Goal: Information Seeking & Learning: Get advice/opinions

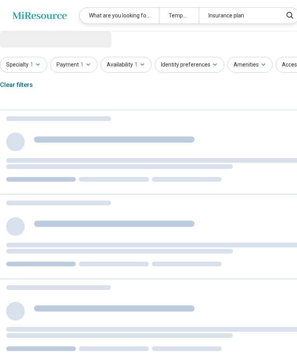
select select "***"
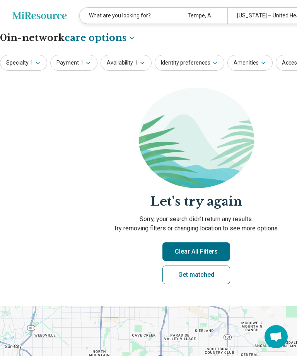
click at [49, 14] on icon "Miresource logo" at bounding box center [39, 16] width 54 height 8
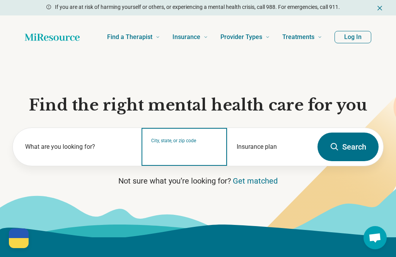
click at [202, 148] on input "City, state, or zip code" at bounding box center [184, 151] width 67 height 9
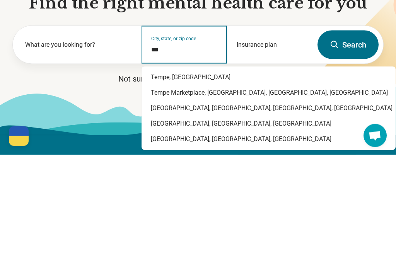
type input "*********"
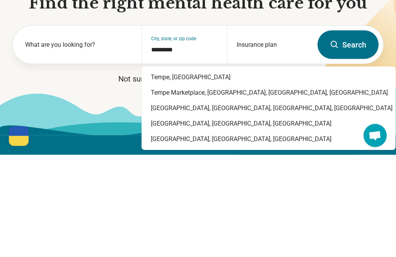
click at [200, 175] on p "Not sure what you’re looking for? Get matched" at bounding box center [197, 180] width 371 height 11
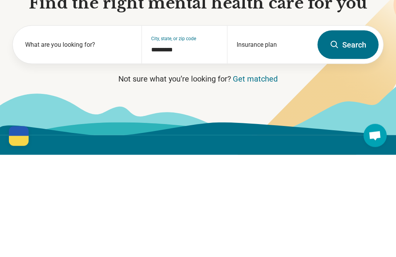
scroll to position [102, 0]
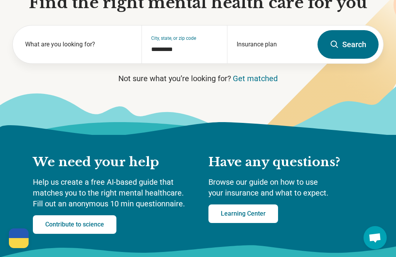
click at [296, 47] on button "Search" at bounding box center [347, 44] width 61 height 29
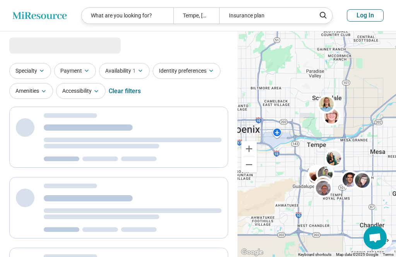
select select "***"
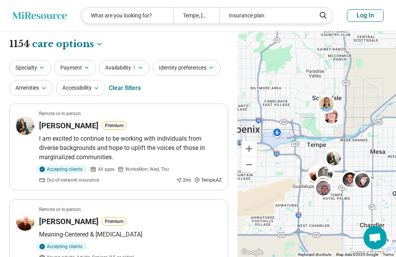
click at [36, 69] on button "Specialty" at bounding box center [30, 68] width 42 height 16
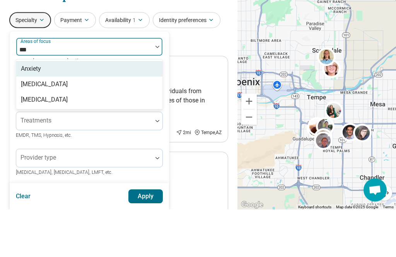
click at [126, 109] on div "Anxiety" at bounding box center [89, 116] width 146 height 15
type input "***"
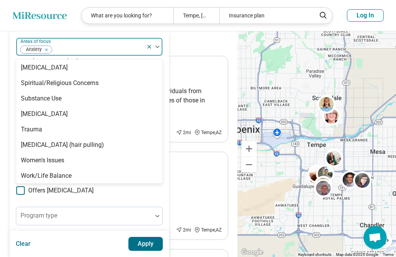
scroll to position [48, 0]
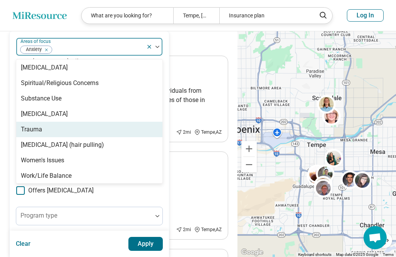
click at [54, 128] on div "Trauma" at bounding box center [89, 129] width 146 height 15
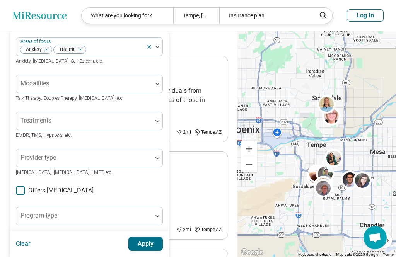
click at [142, 241] on button "Apply" at bounding box center [145, 244] width 35 height 14
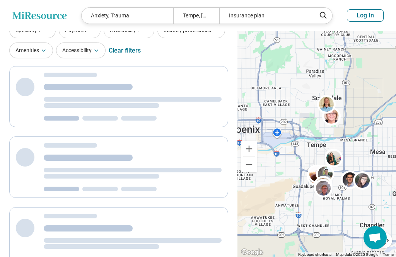
scroll to position [14, 0]
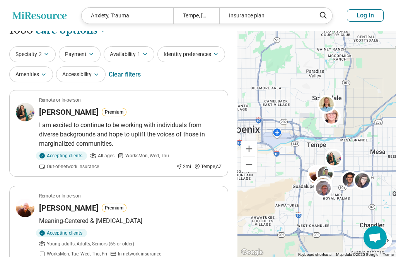
click at [92, 53] on icon "button" at bounding box center [91, 54] width 6 height 6
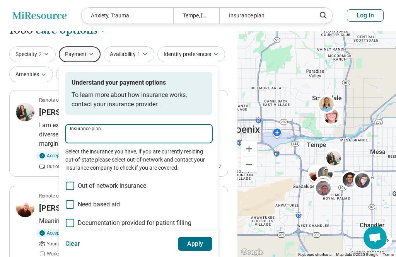
click at [180, 136] on input "Insurance plan" at bounding box center [139, 135] width 138 height 9
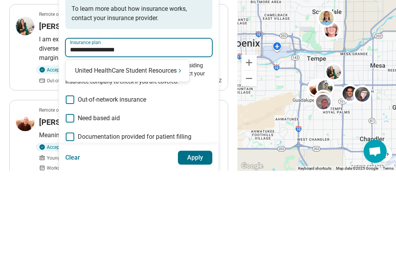
type input "**********"
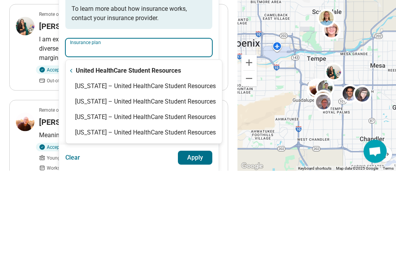
type input "**********"
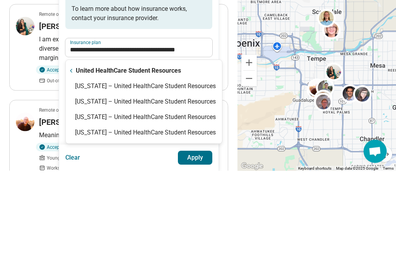
click at [187, 86] on div "**********" at bounding box center [138, 191] width 147 height 239
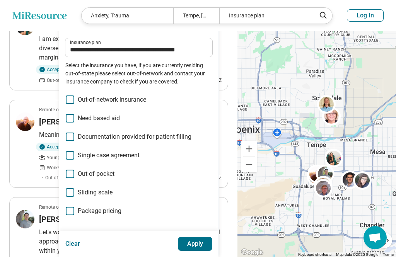
click at [201, 244] on button "Apply" at bounding box center [195, 244] width 35 height 14
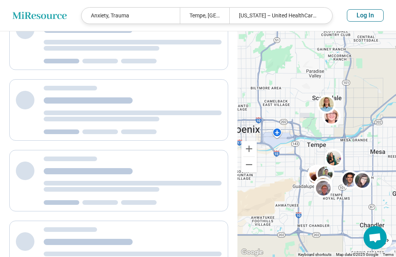
scroll to position [28, 0]
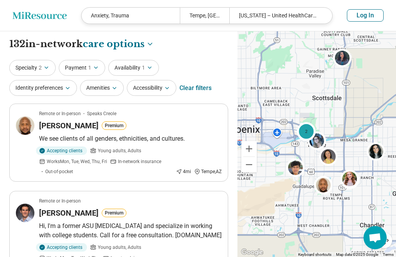
click at [60, 90] on button "Identity preferences" at bounding box center [43, 88] width 68 height 16
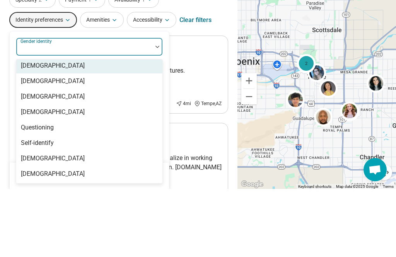
scroll to position [3, 0]
click at [121, 141] on div "[DEMOGRAPHIC_DATA]" at bounding box center [89, 148] width 146 height 15
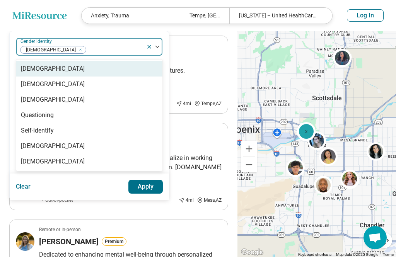
scroll to position [68, 0]
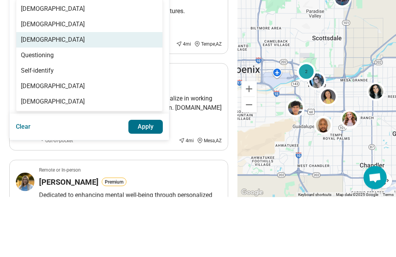
click at [102, 92] on div "[DEMOGRAPHIC_DATA]" at bounding box center [89, 99] width 146 height 15
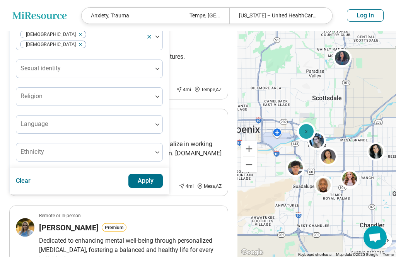
scroll to position [75, 0]
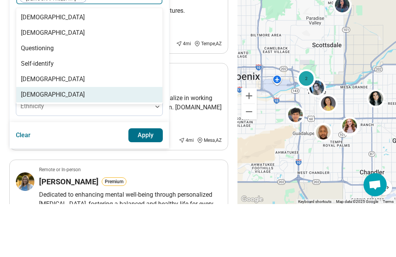
click at [90, 140] on div "[DEMOGRAPHIC_DATA]" at bounding box center [89, 147] width 146 height 15
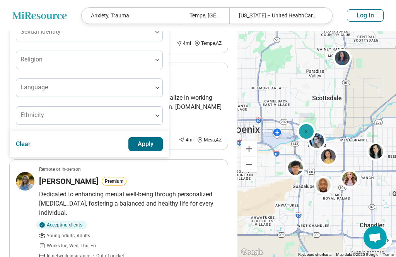
click at [153, 137] on button "Apply" at bounding box center [145, 144] width 35 height 14
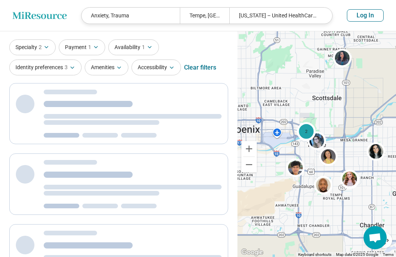
scroll to position [0, 0]
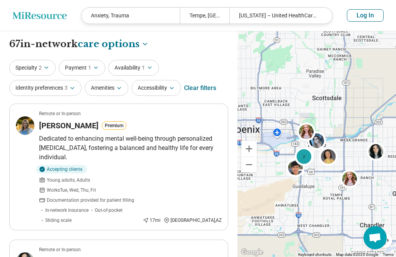
click at [119, 83] on button "Amenities" at bounding box center [107, 88] width 44 height 16
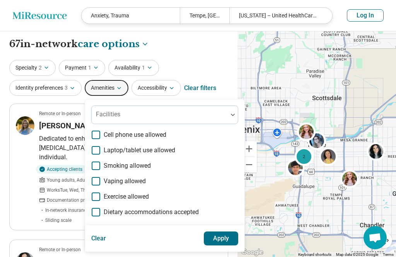
click at [227, 238] on button "Apply" at bounding box center [221, 238] width 35 height 14
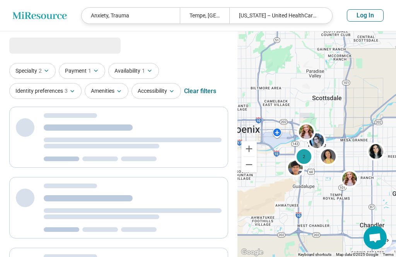
select select "***"
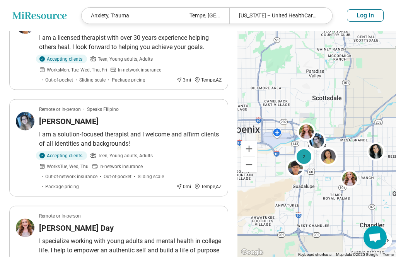
scroll to position [344, 0]
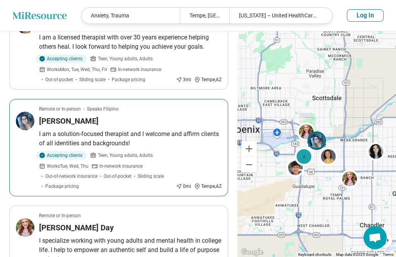
click at [27, 113] on img at bounding box center [25, 121] width 19 height 19
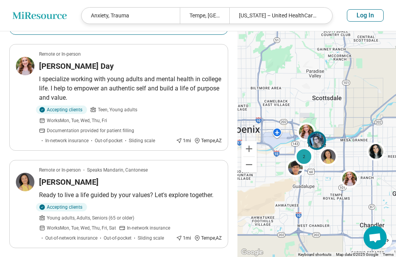
scroll to position [513, 0]
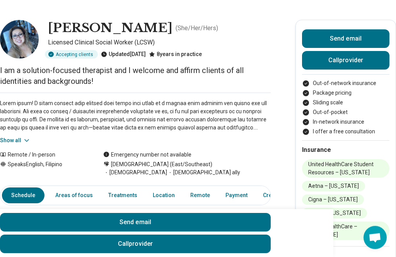
scroll to position [26, 0]
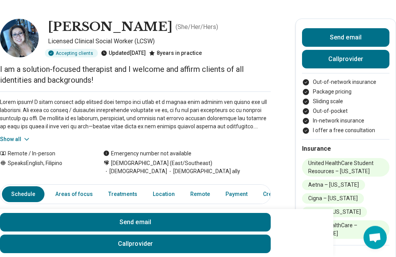
click at [77, 187] on link "Areas of focus" at bounding box center [74, 195] width 47 height 16
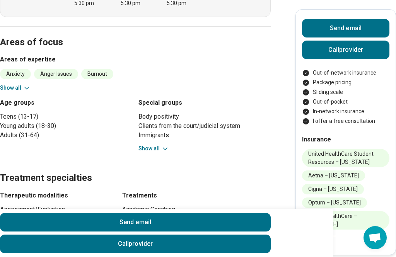
scroll to position [299, 0]
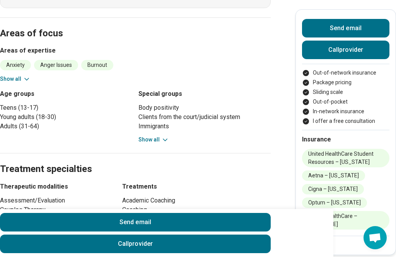
click at [152, 136] on button "Show all" at bounding box center [153, 140] width 31 height 8
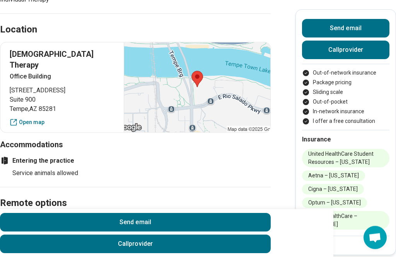
scroll to position [638, 0]
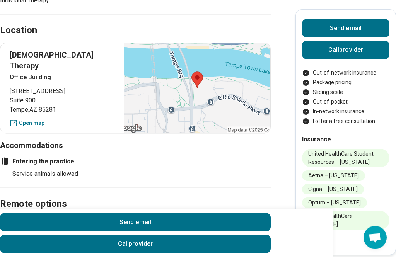
click at [245, 91] on div at bounding box center [197, 88] width 146 height 90
click at [221, 82] on div at bounding box center [197, 88] width 146 height 90
click at [221, 75] on div at bounding box center [197, 88] width 146 height 90
click at [237, 78] on div at bounding box center [197, 88] width 146 height 90
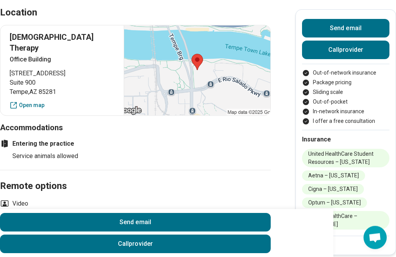
scroll to position [549, 0]
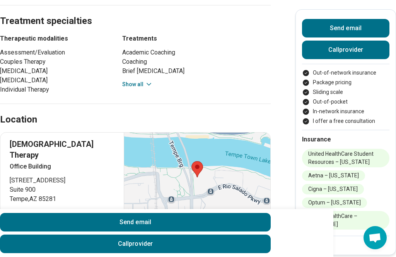
click at [30, 208] on link "Open map" at bounding box center [62, 212] width 105 height 8
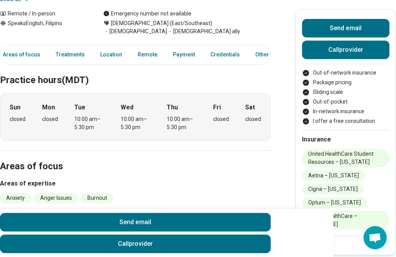
scroll to position [0, 52]
click at [251, 50] on link "Other" at bounding box center [265, 55] width 28 height 16
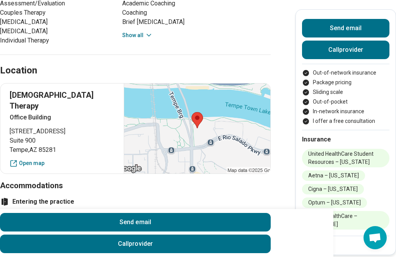
click at [253, 46] on div "Location" at bounding box center [135, 62] width 270 height 32
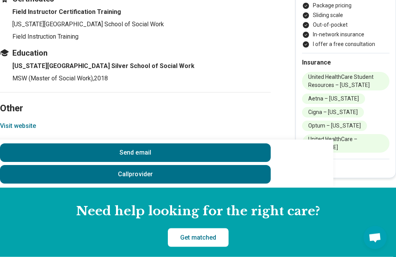
scroll to position [1183, 0]
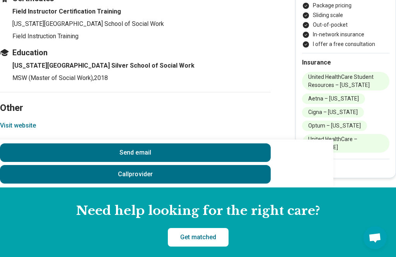
click at [29, 121] on button "Visit website" at bounding box center [18, 125] width 36 height 9
